Goal: Information Seeking & Learning: Learn about a topic

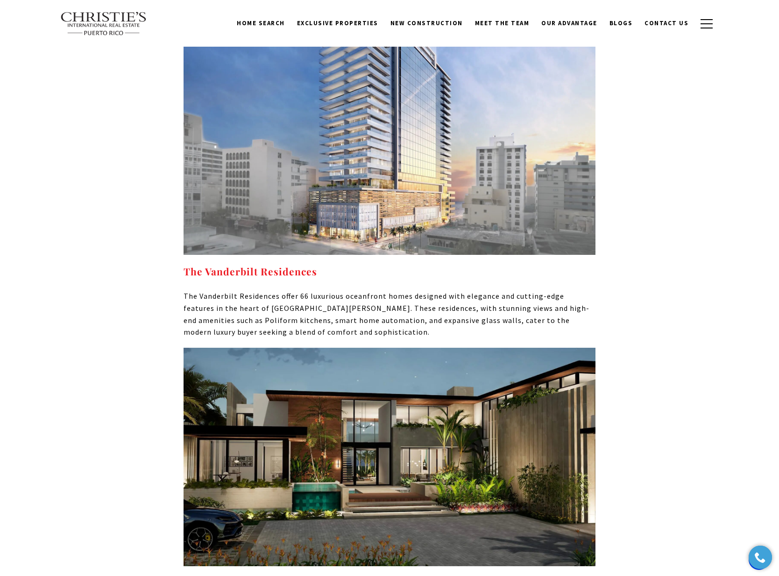
scroll to position [4459, 0]
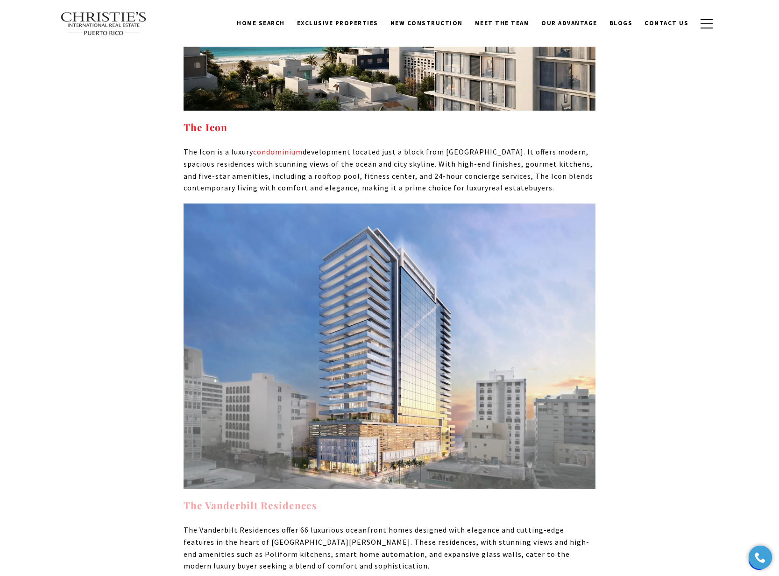
click at [279, 499] on strong "The Vanderbilt Residences" at bounding box center [250, 505] width 134 height 13
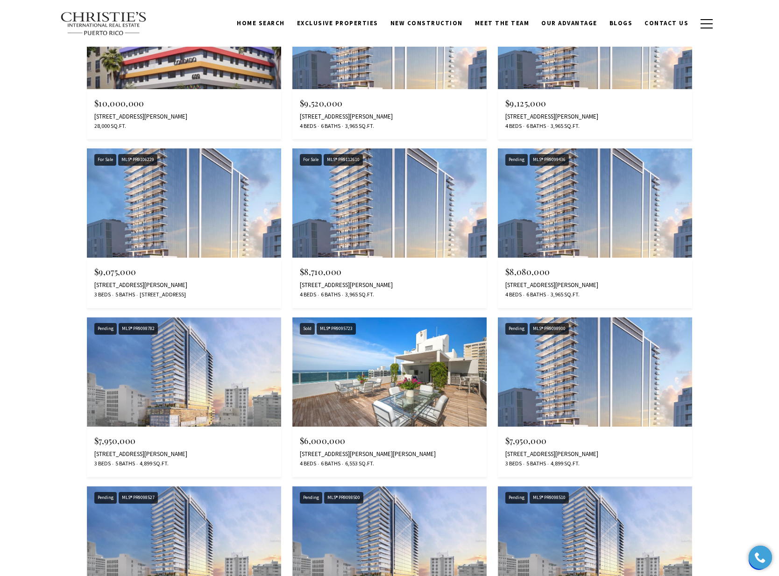
scroll to position [871, 0]
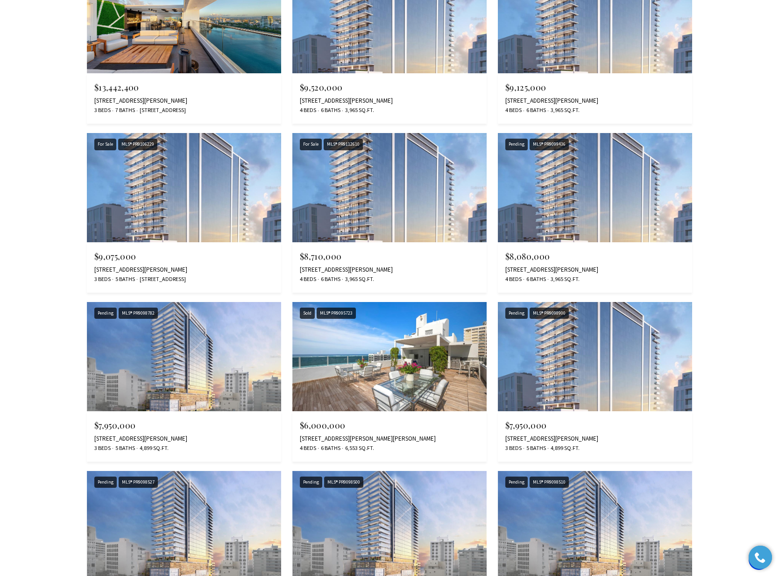
scroll to position [2431, 0]
